Goal: Transaction & Acquisition: Purchase product/service

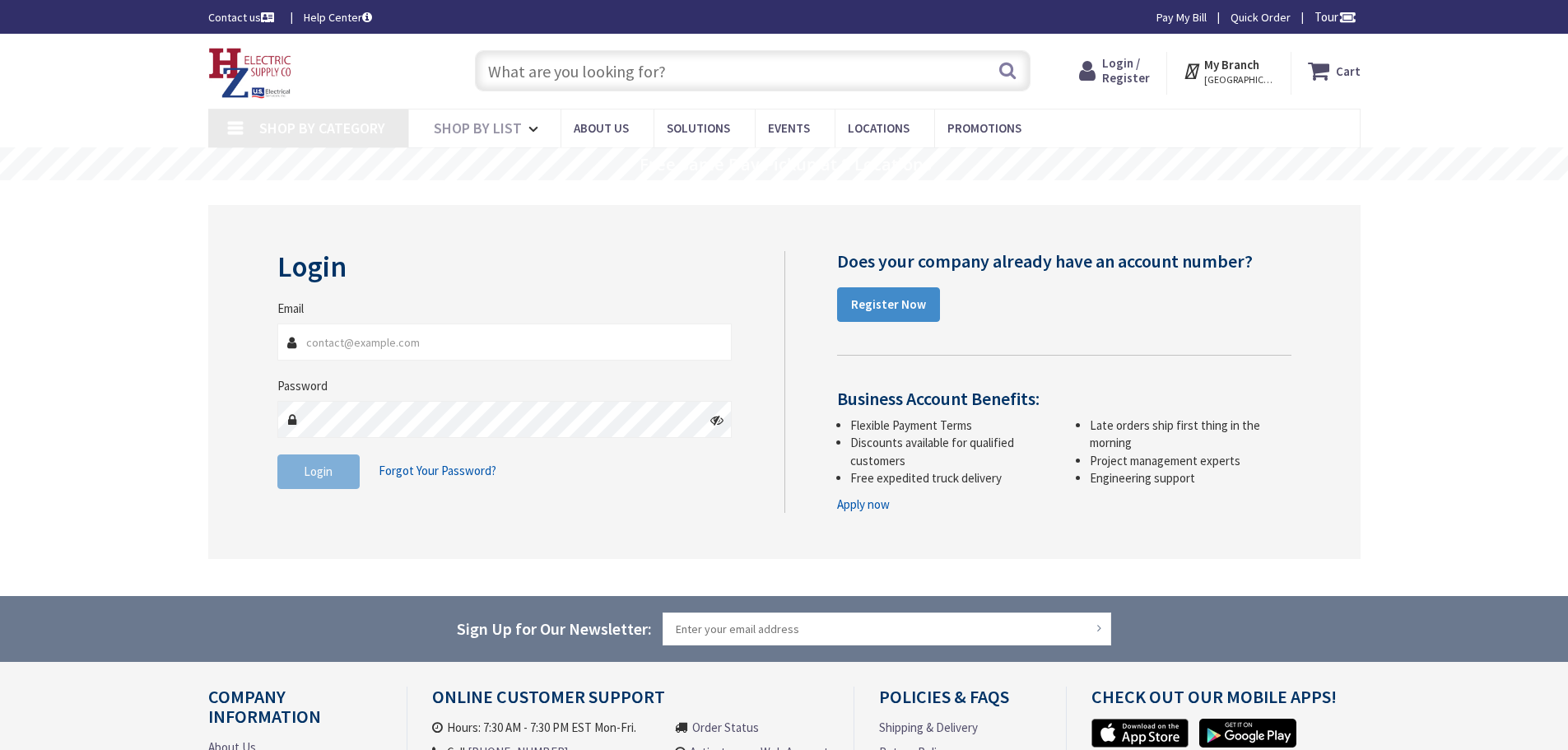
click at [419, 349] on input "Email" at bounding box center [505, 342] width 456 height 37
type input "[EMAIL_ADDRESS][DOMAIN_NAME]"
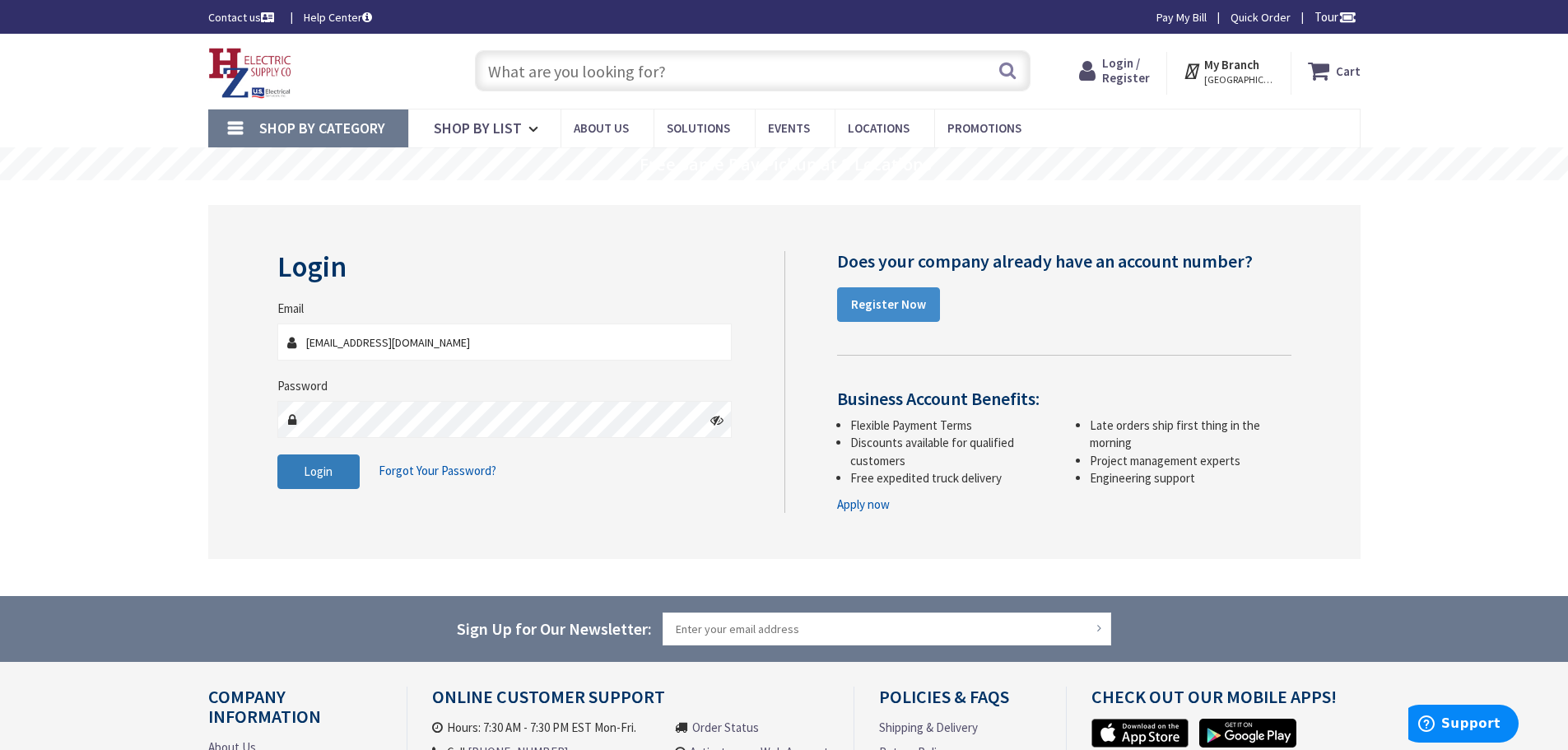
click at [326, 467] on span "Login" at bounding box center [318, 471] width 29 height 15
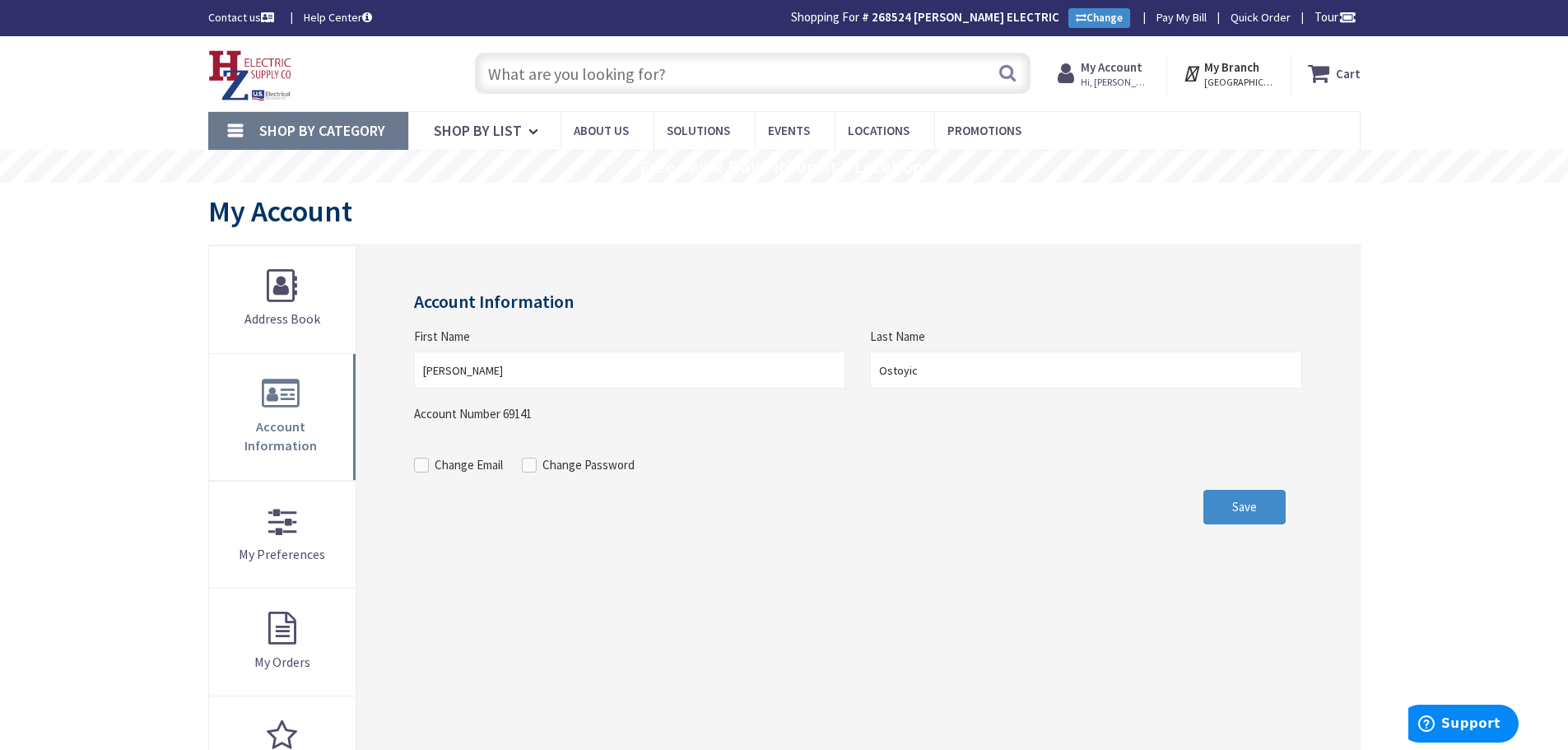
click at [519, 67] on input "text" at bounding box center [752, 73] width 556 height 41
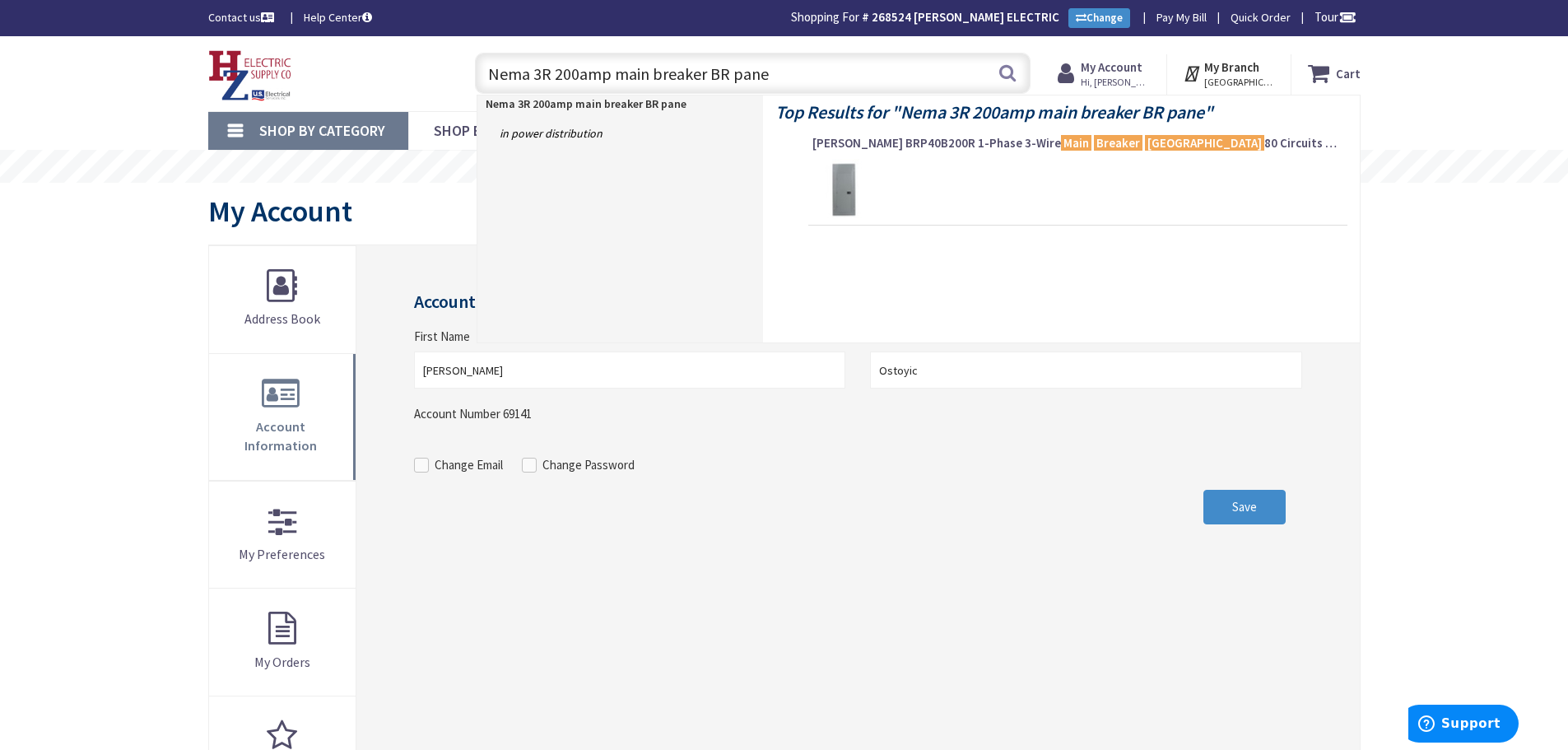
type input "Nema 3R 200amp main breaker BR panel"
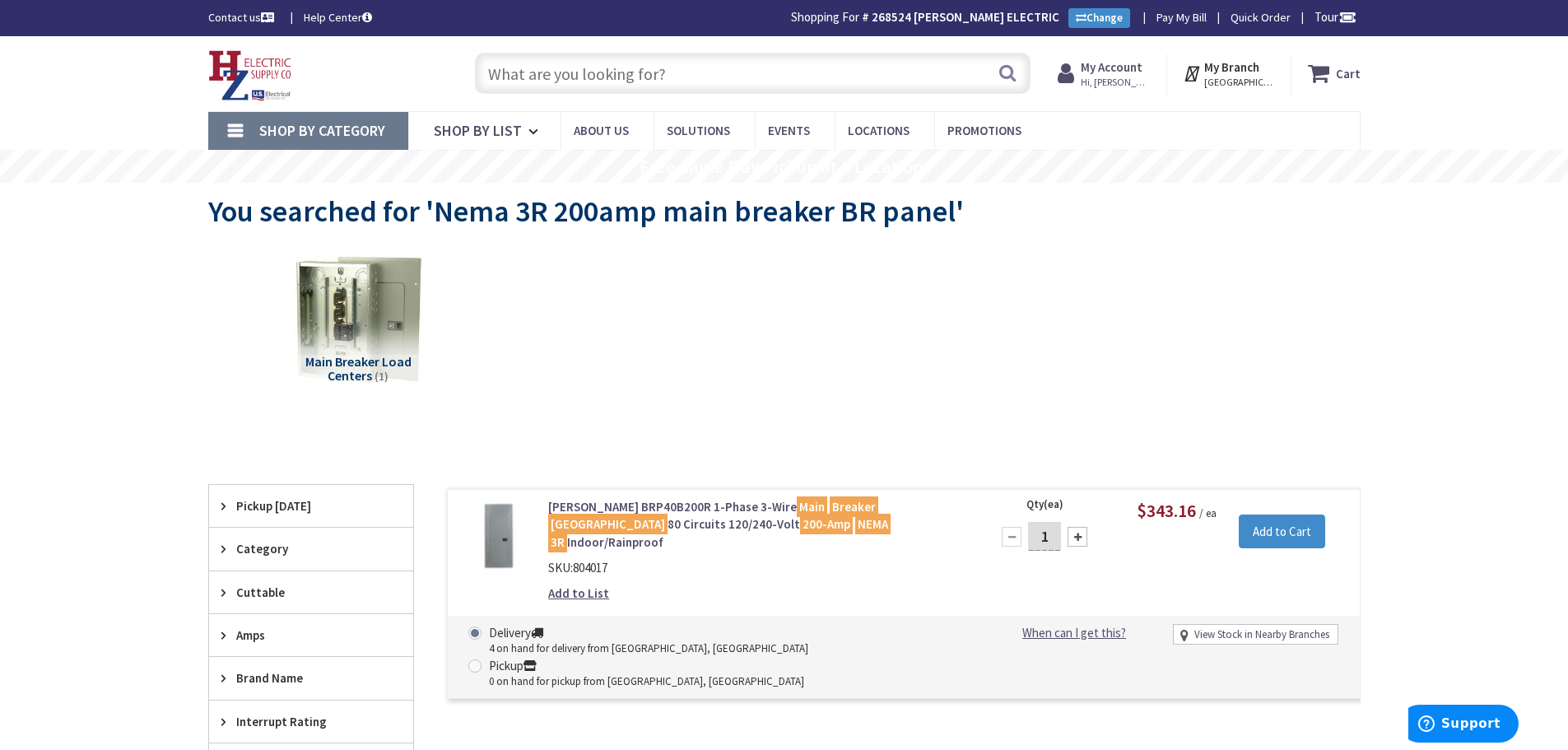
click at [672, 69] on input "text" at bounding box center [752, 73] width 556 height 41
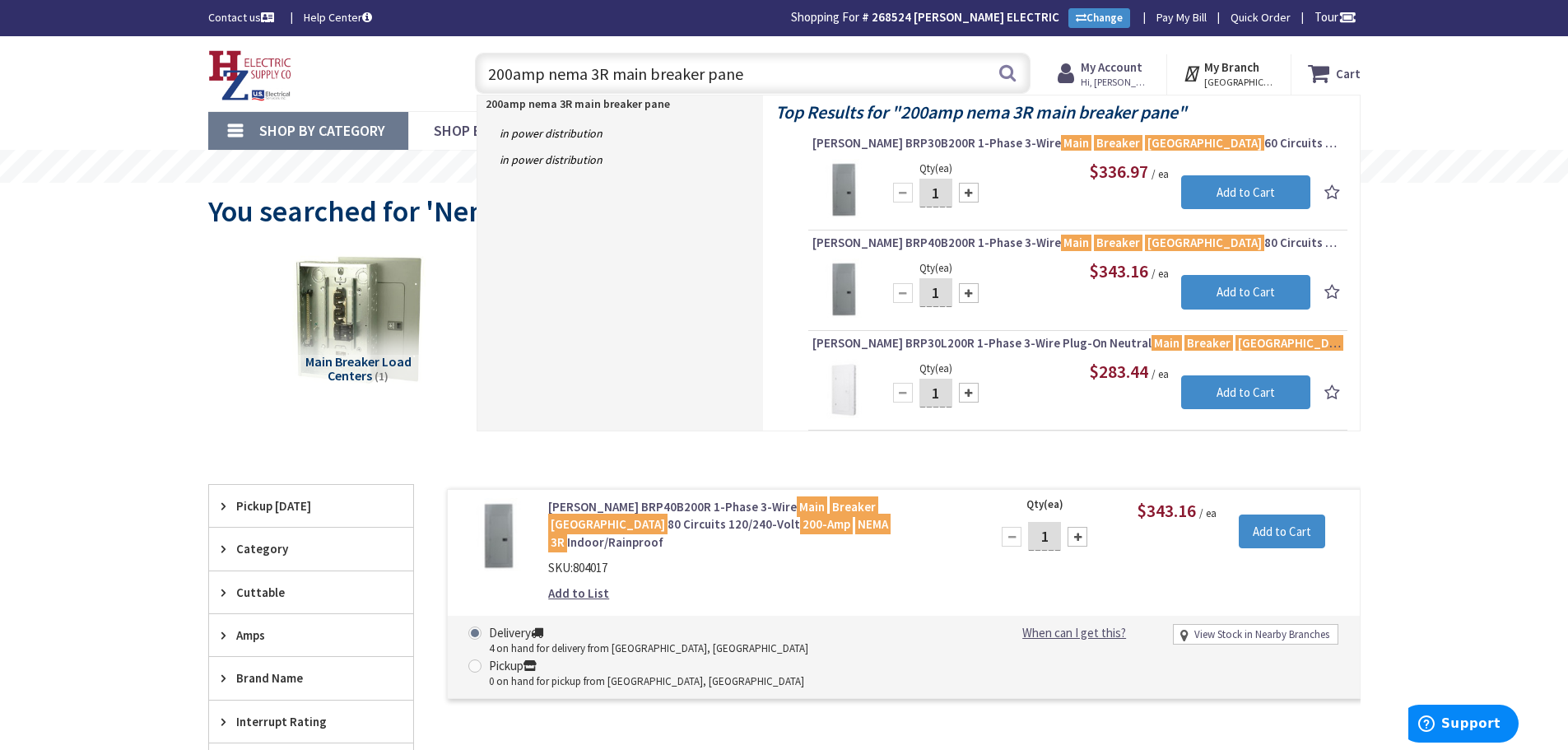
type input "200amp nema 3R main breaker panel"
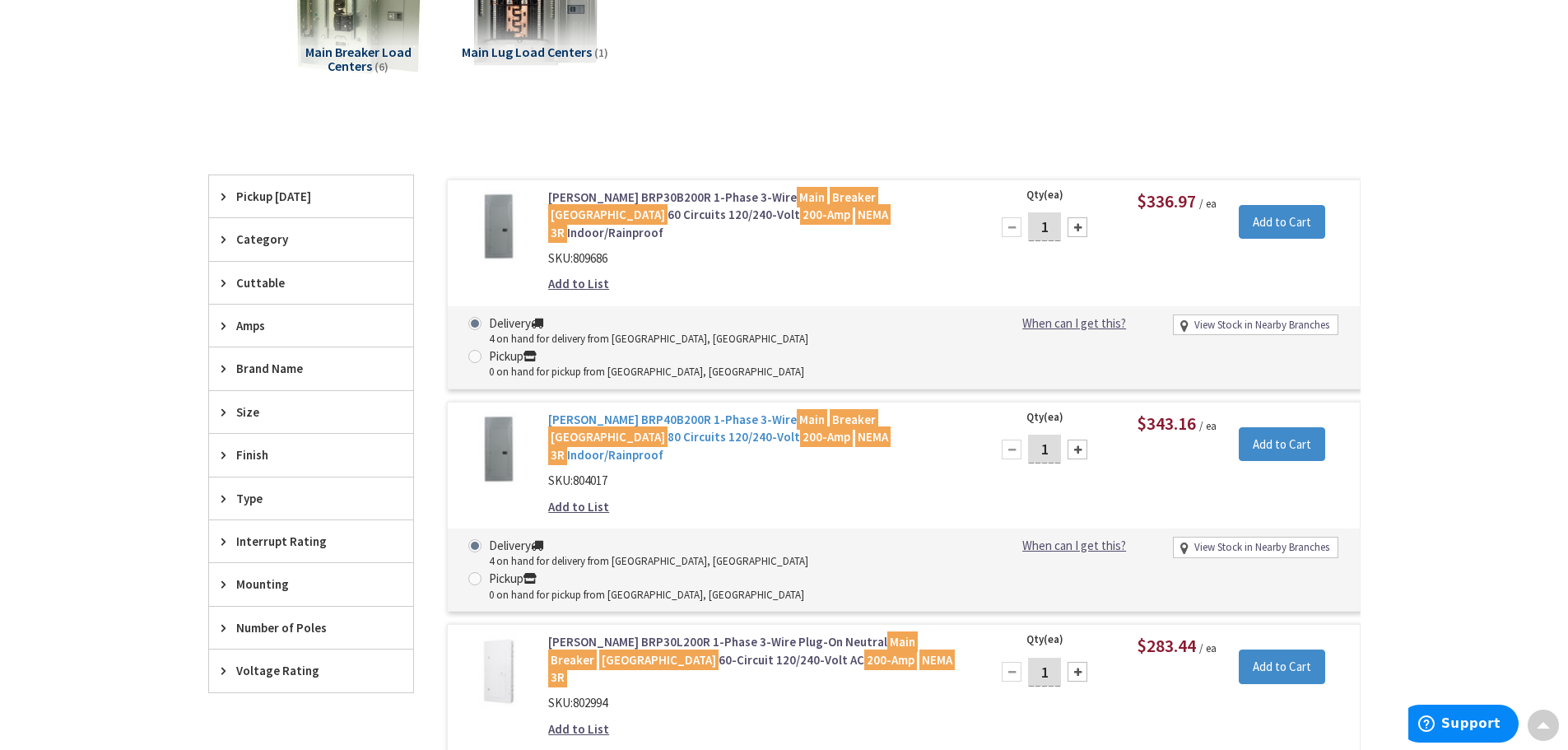
scroll to position [332, 0]
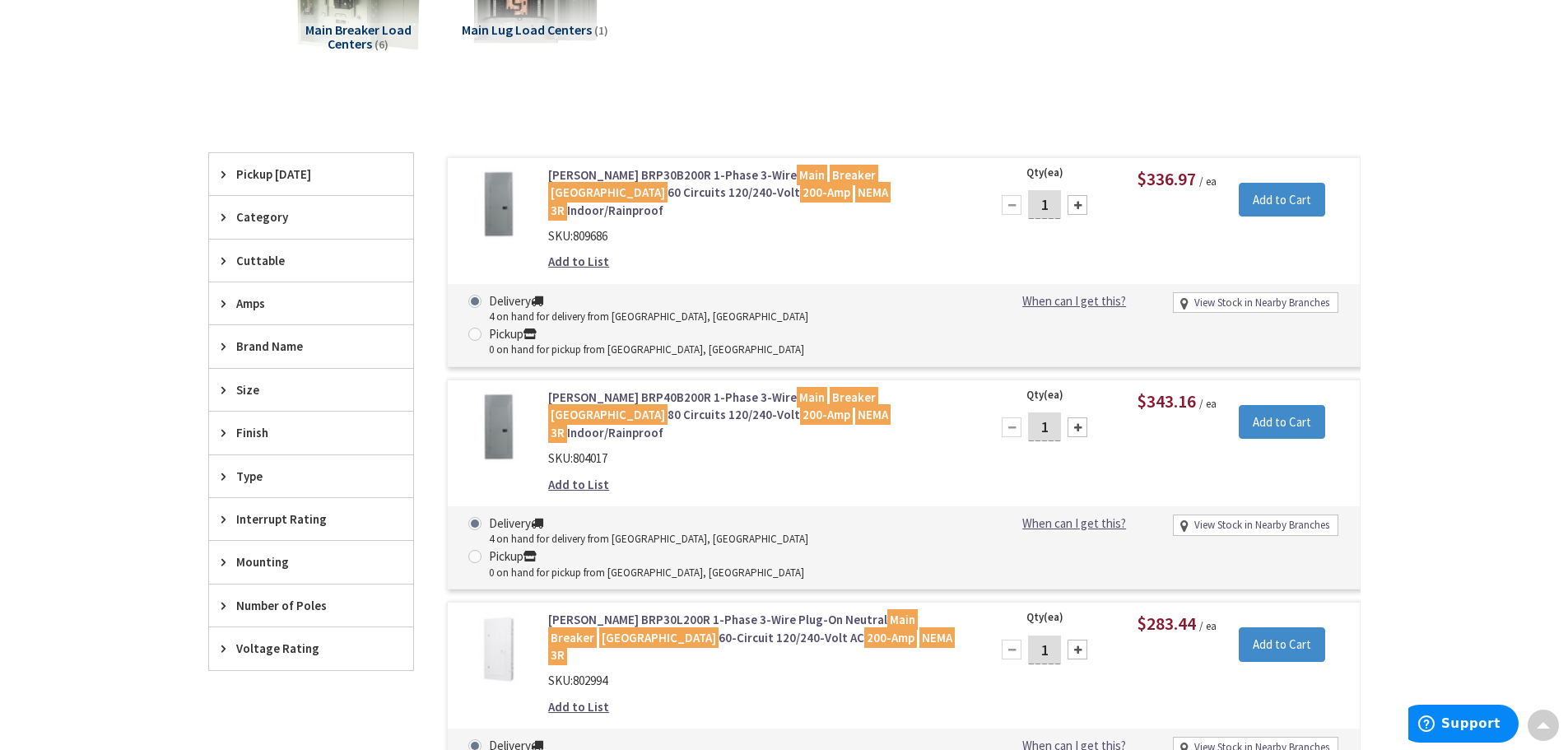
click at [604, 389] on link "Eaton BRP40B200R 1-Phase 3-Wire Main Breaker Load Center 80 Circuits 120/240-Vo…" at bounding box center [757, 415] width 419 height 53
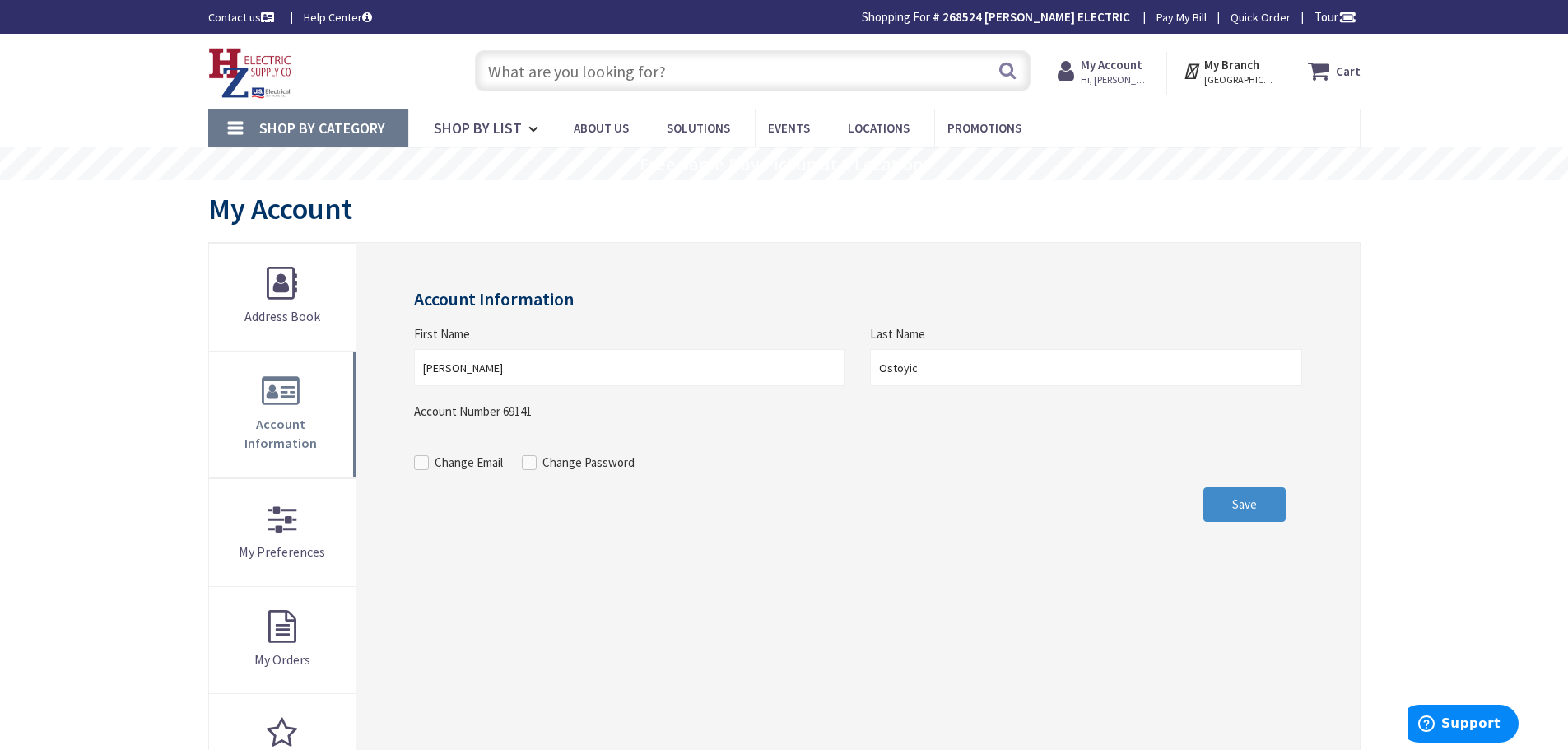
click at [539, 72] on input "text" at bounding box center [752, 71] width 556 height 41
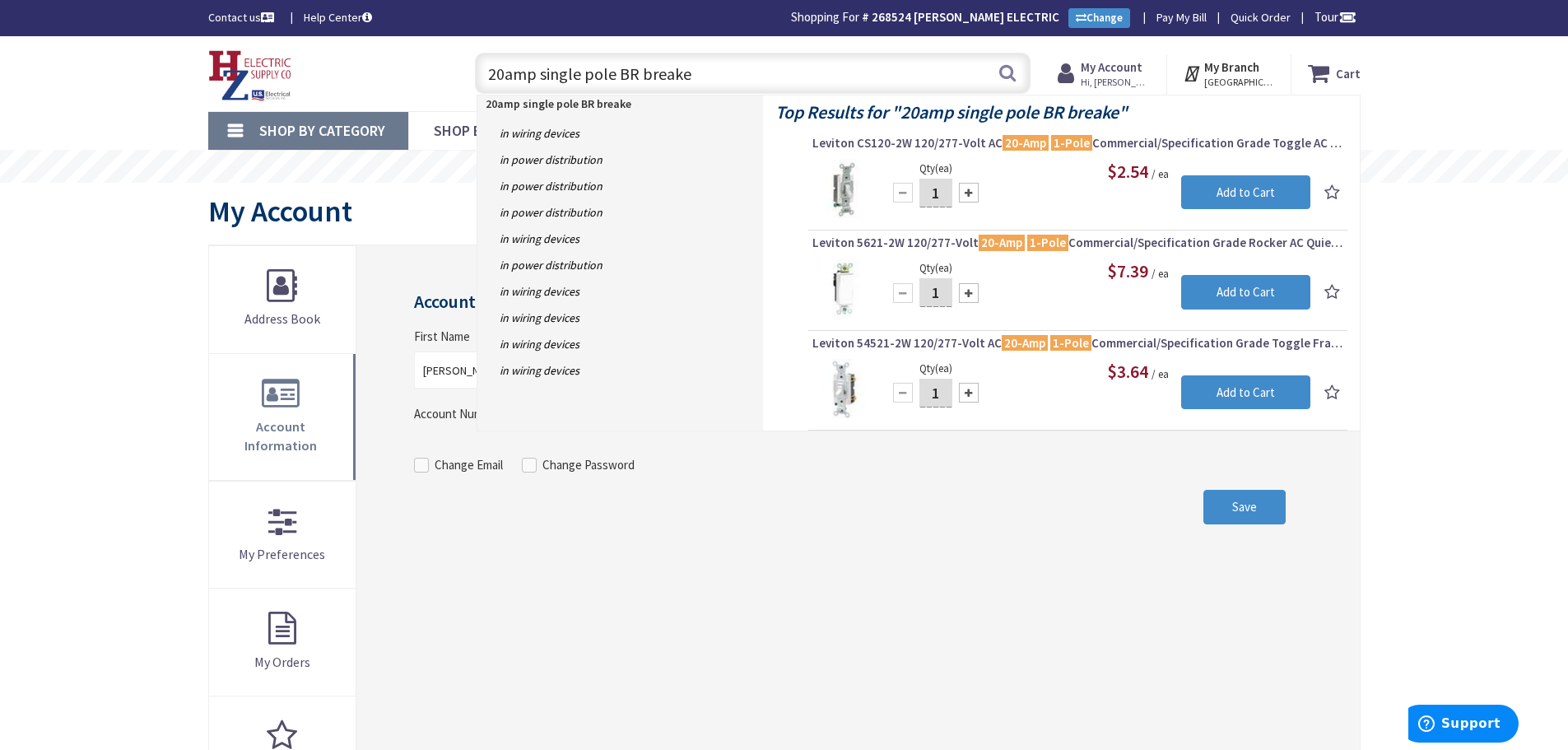
type input "20amp single pole BR breaker"
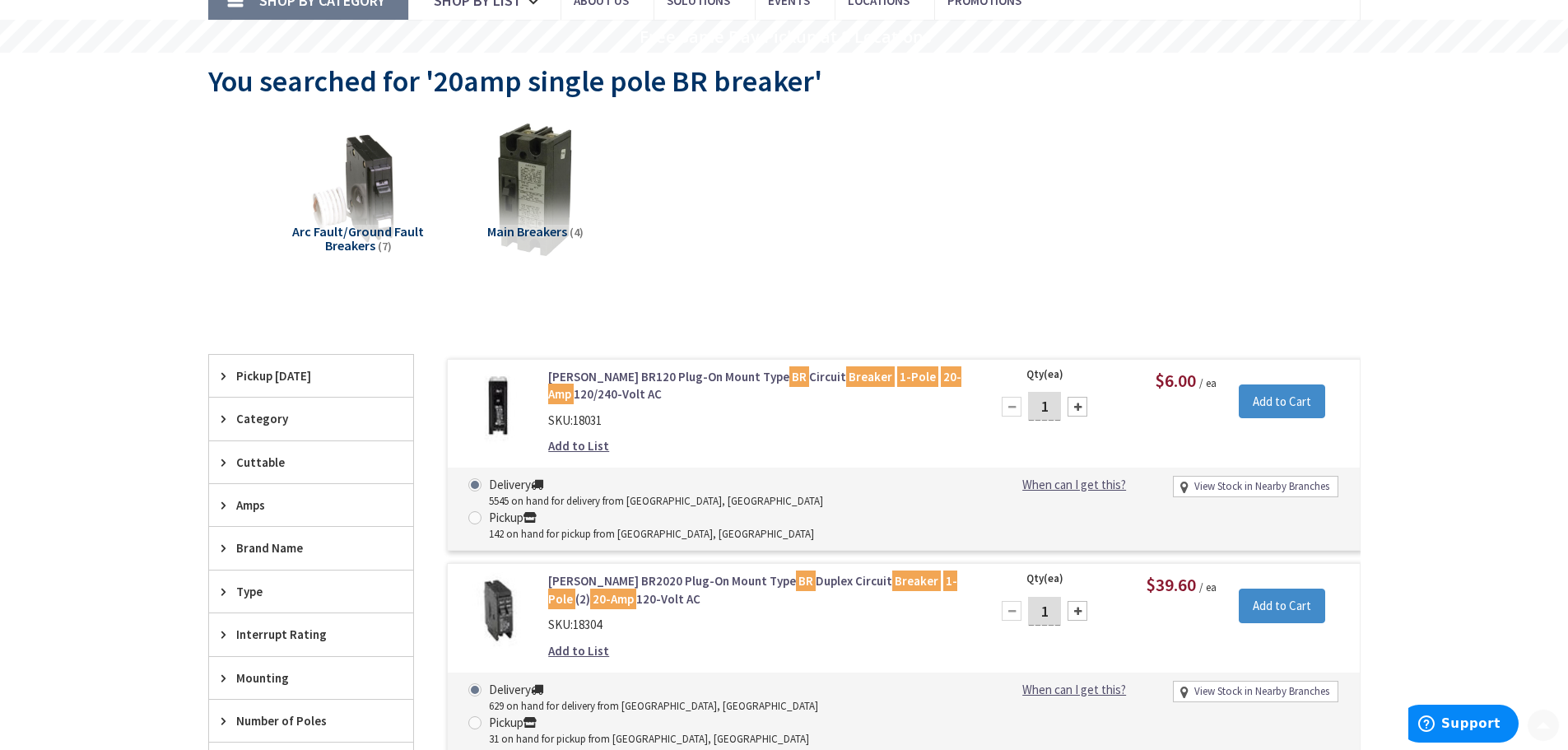
scroll to position [164, 0]
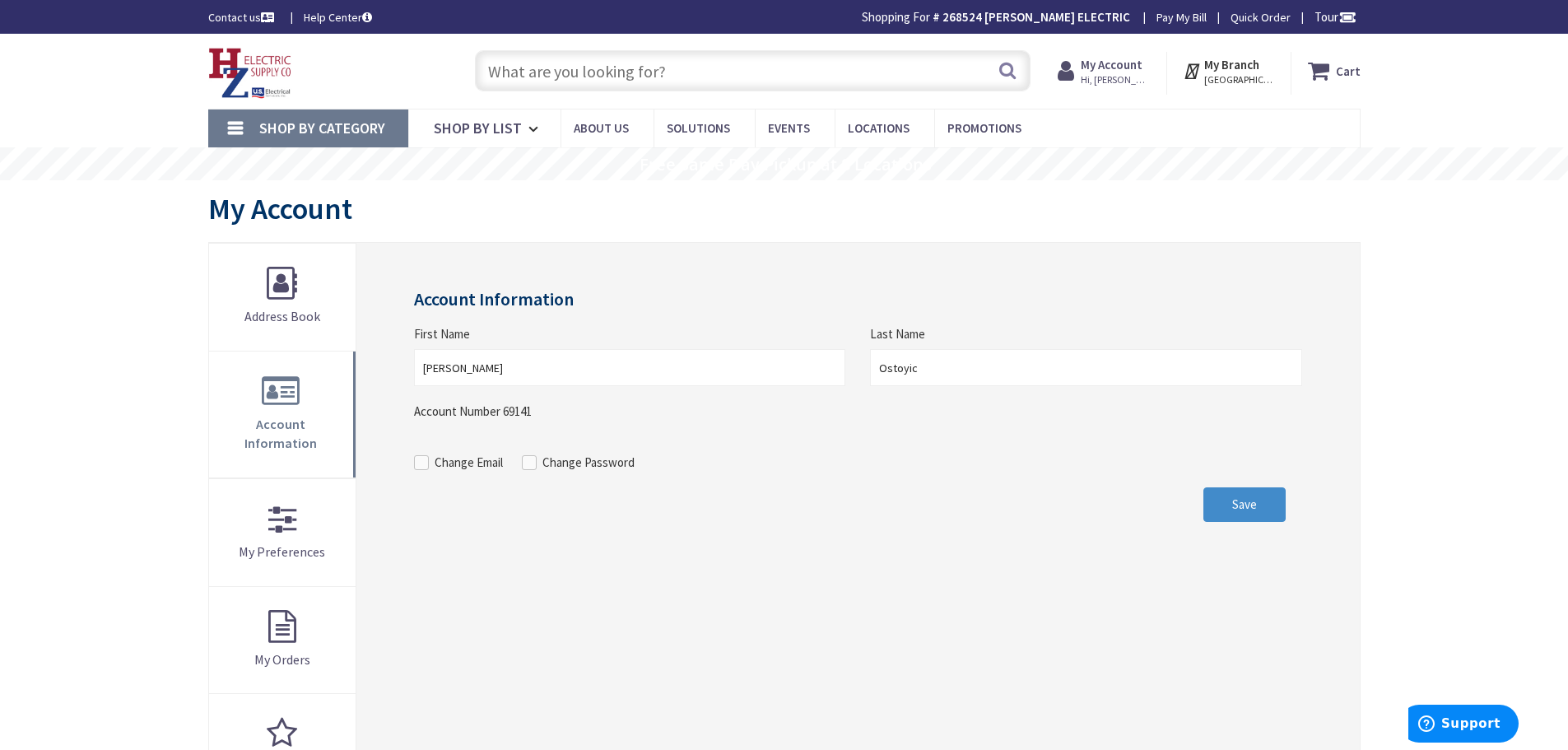
click at [530, 72] on input "text" at bounding box center [752, 71] width 556 height 41
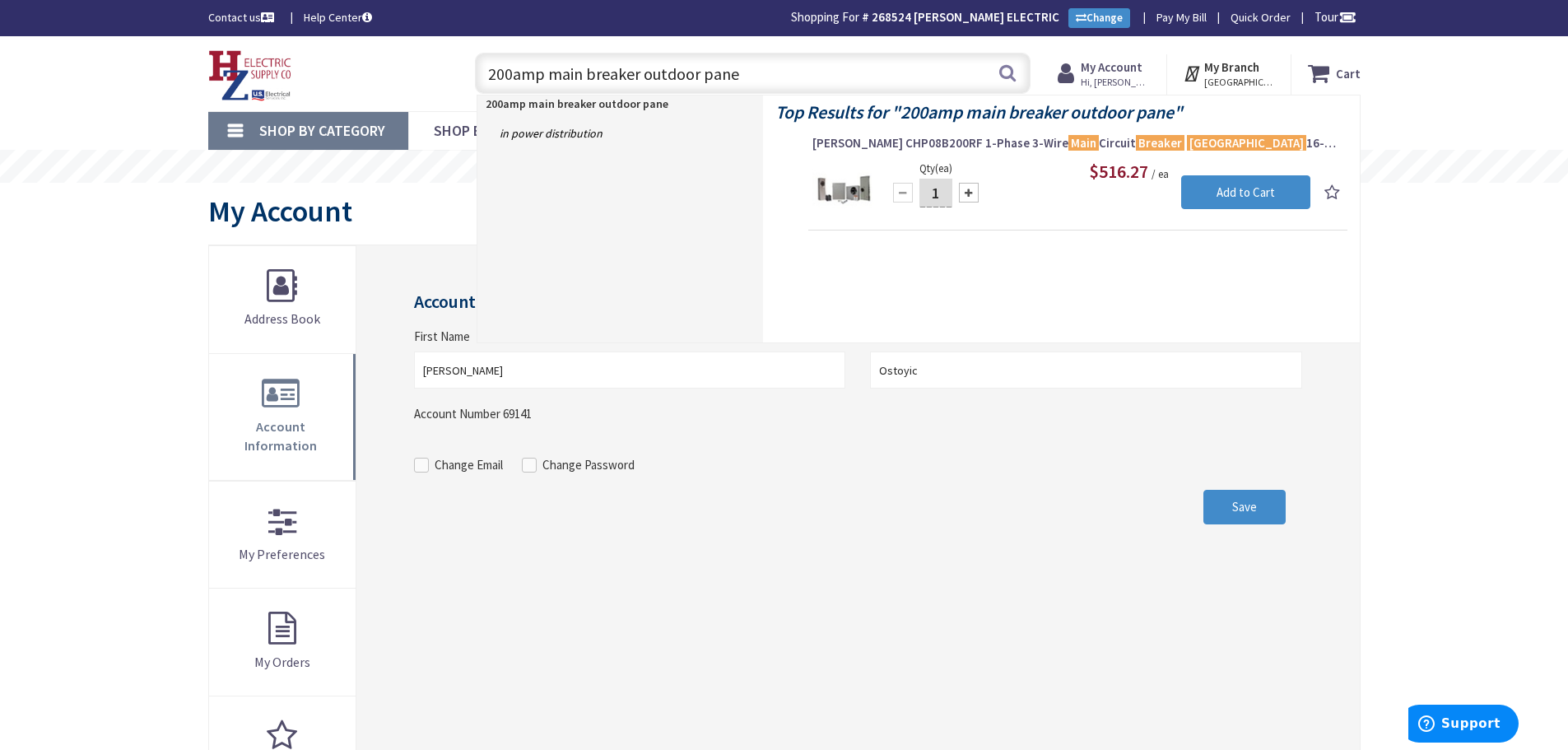
type input "200amp main breaker outdoor panel"
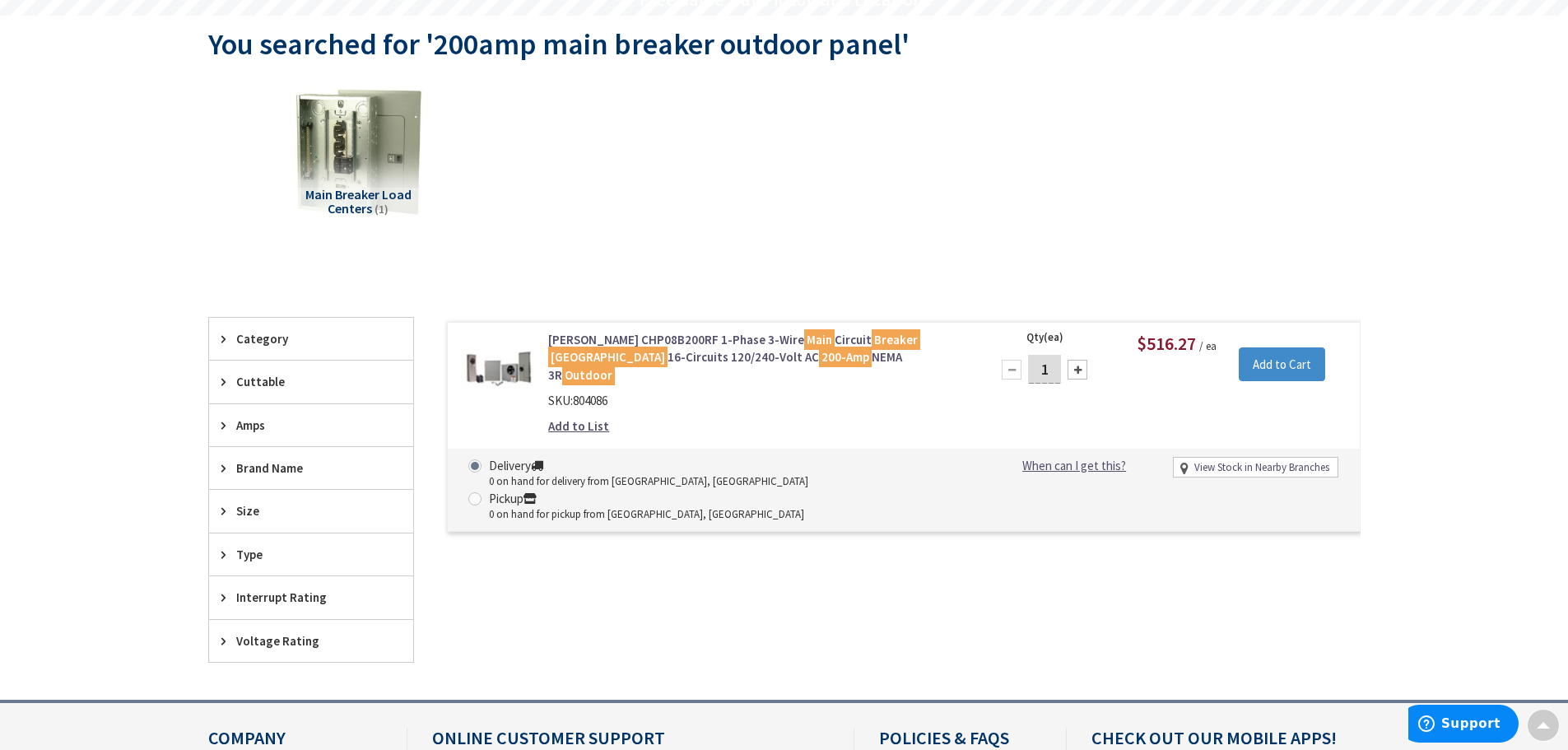
scroll to position [167, 0]
click at [658, 334] on link "[PERSON_NAME] CHP08B200RF 1-Phase 3-Wire Main Circuit Breaker Load Center 16-Ci…" at bounding box center [757, 357] width 419 height 53
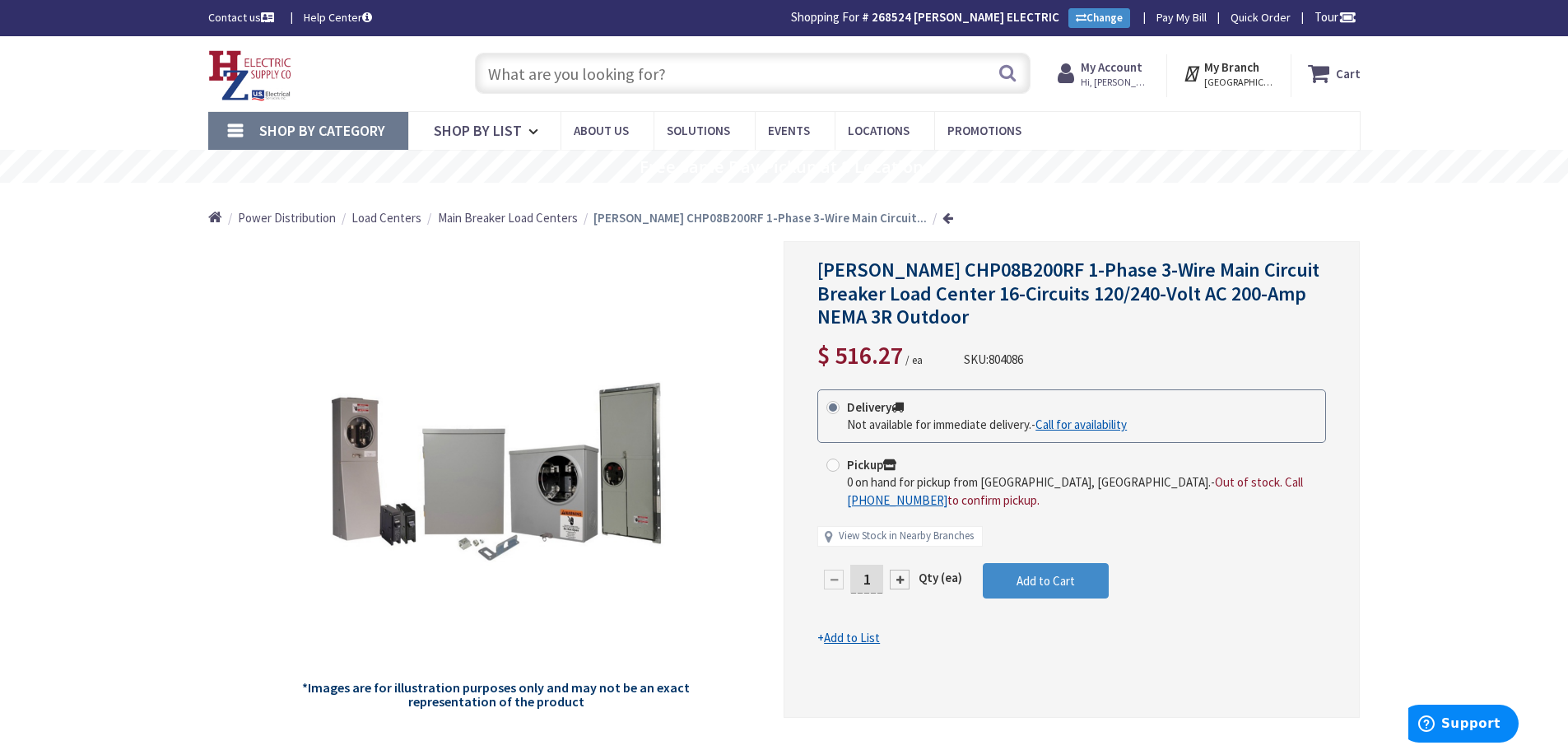
click at [1121, 75] on span "Hi, [PERSON_NAME]" at bounding box center [1115, 82] width 70 height 13
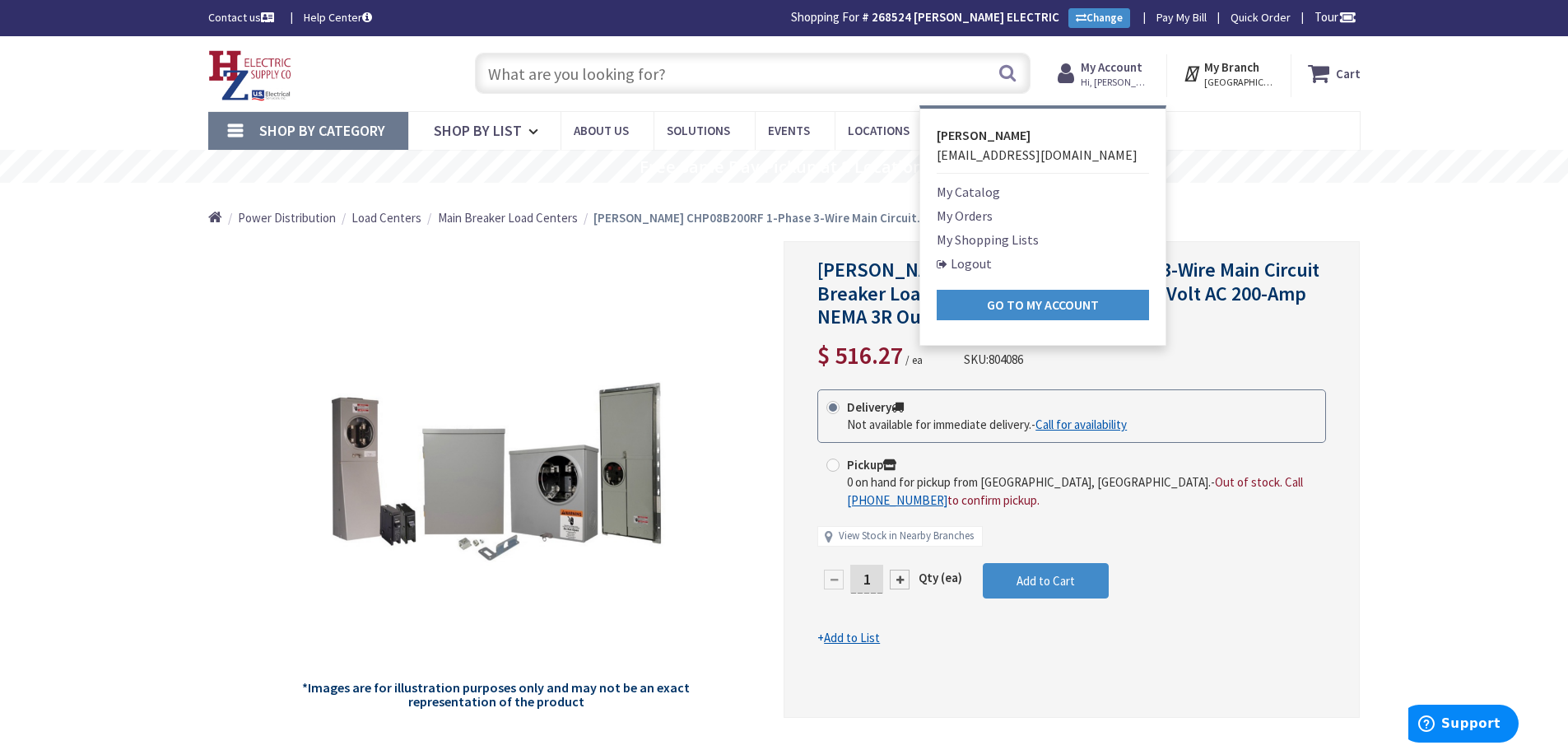
click at [982, 263] on link "Logout" at bounding box center [964, 264] width 55 height 20
